Goal: Check status

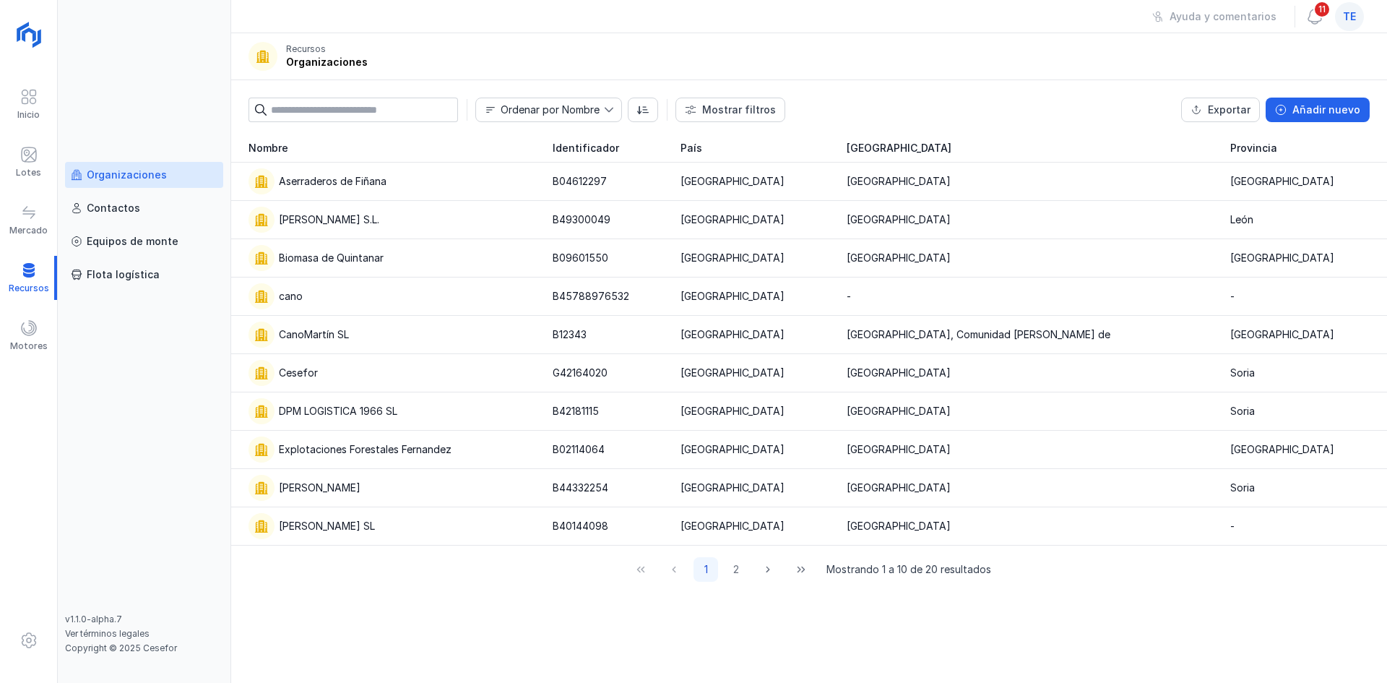
click at [1360, 14] on div "te" at bounding box center [1349, 16] width 29 height 29
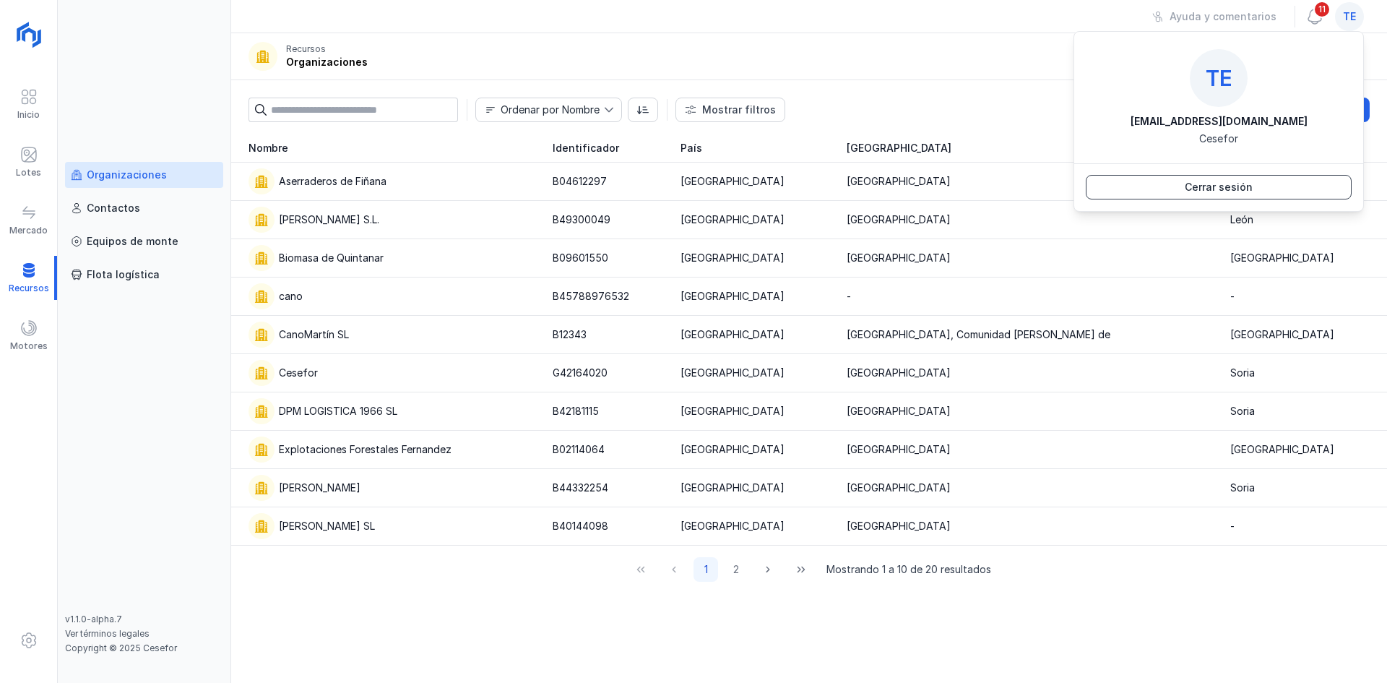
click at [1227, 188] on div "Cerrar sesión" at bounding box center [1219, 187] width 68 height 14
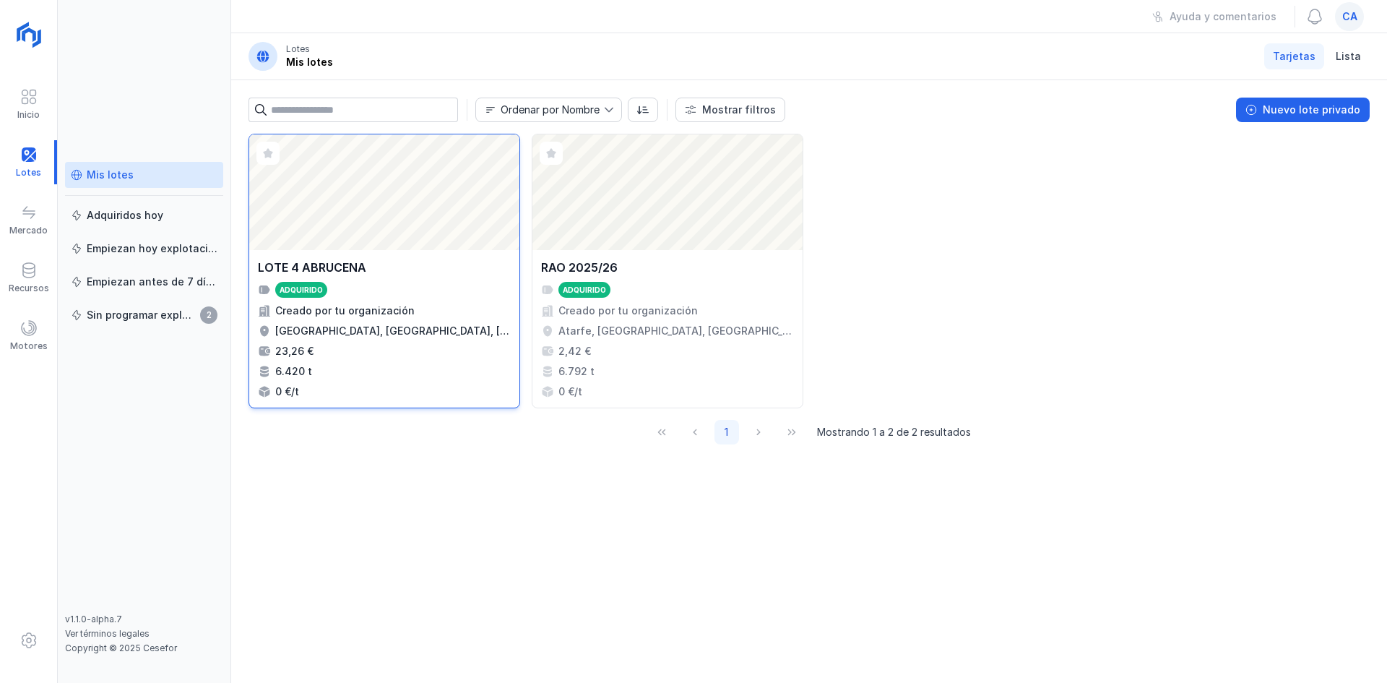
click at [422, 224] on div "Abrir lote" at bounding box center [384, 192] width 270 height 116
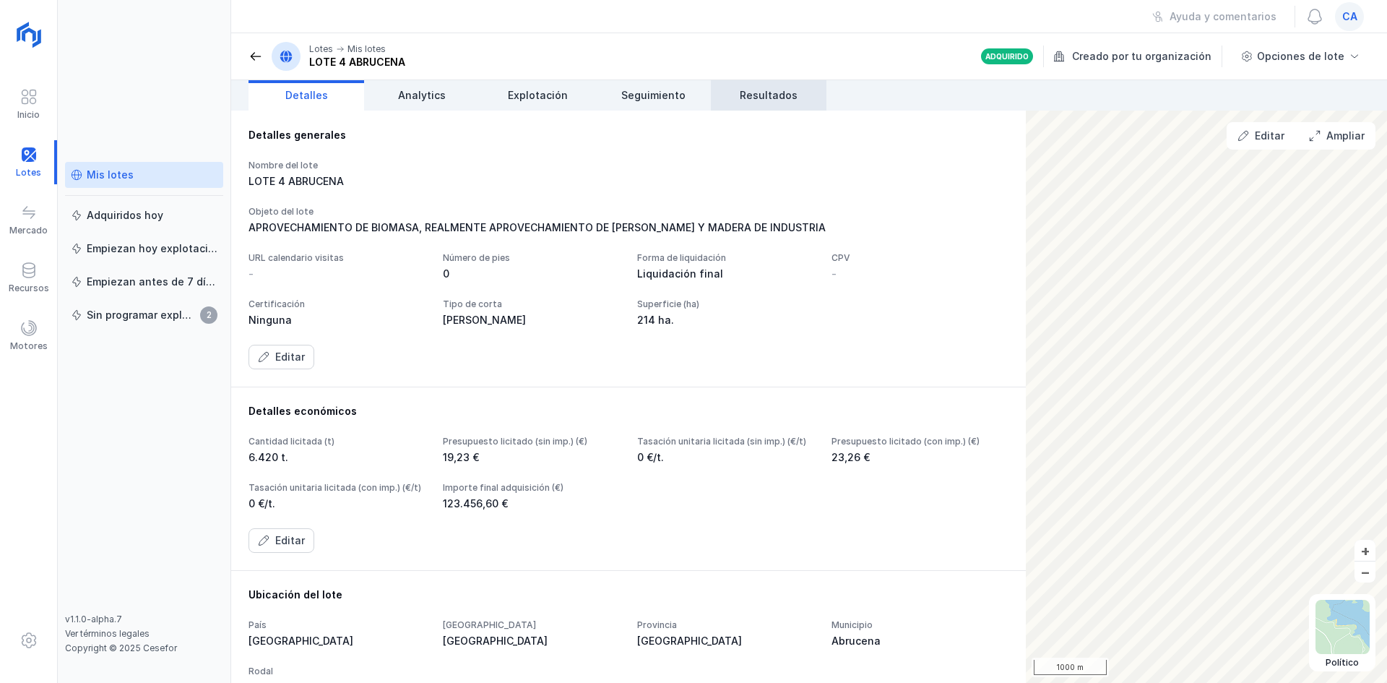
click at [719, 90] on link "Resultados" at bounding box center [769, 95] width 116 height 30
